Goal: Transaction & Acquisition: Purchase product/service

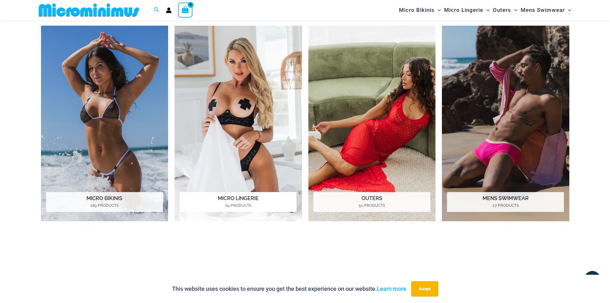
scroll to position [603, 0]
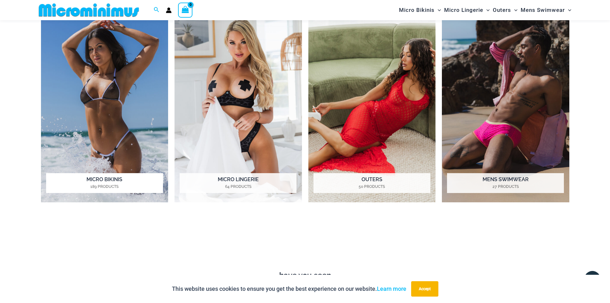
click at [116, 85] on img "Visit product category Micro Bikinis" at bounding box center [105, 105] width 128 height 196
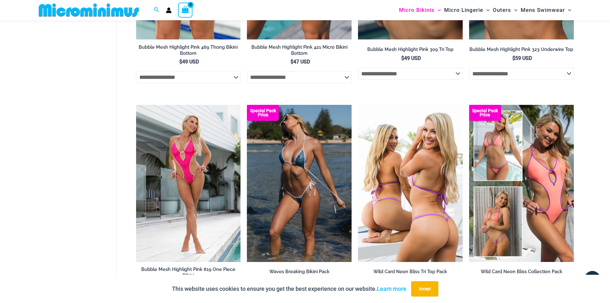
scroll to position [1245, 0]
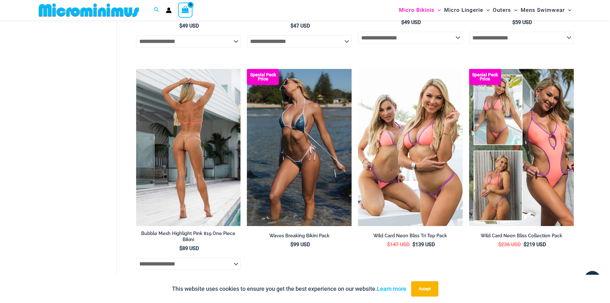
click at [198, 136] on img at bounding box center [188, 147] width 105 height 157
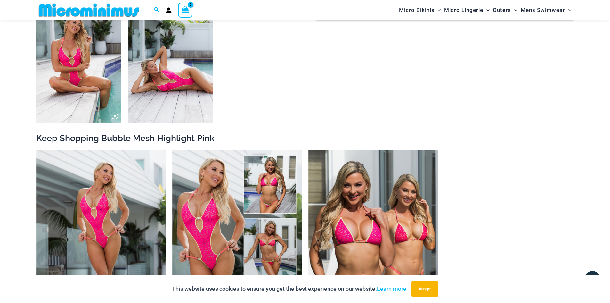
scroll to position [731, 0]
